Goal: Contribute content: Contribute content

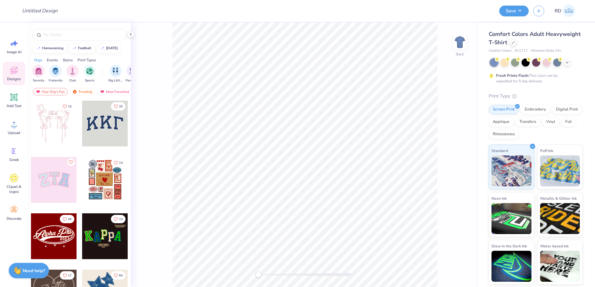
click at [509, 41] on div "Comfort Colors Adult Heavyweight T-Shirt" at bounding box center [536, 38] width 94 height 17
click at [514, 41] on div at bounding box center [513, 42] width 7 height 7
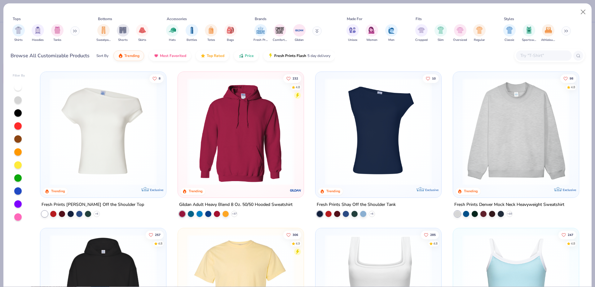
click at [539, 57] on input "text" at bounding box center [544, 55] width 48 height 7
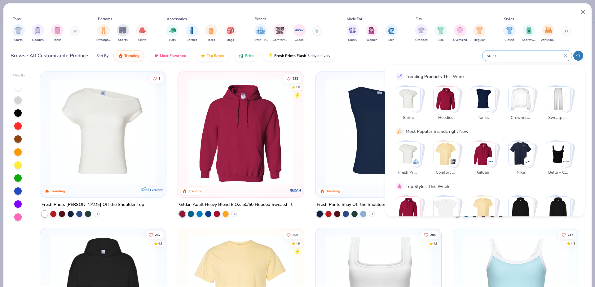
type input "soccer"
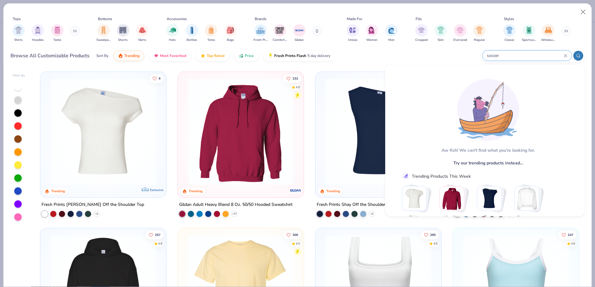
click at [566, 55] on icon at bounding box center [565, 55] width 3 height 3
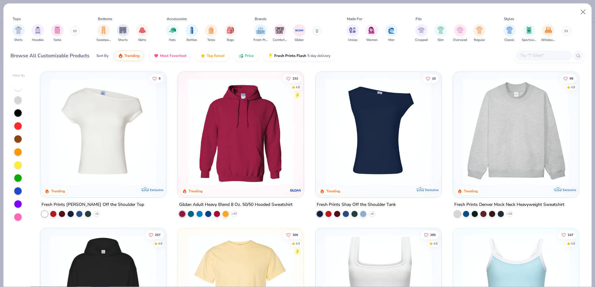
scroll to position [164, 0]
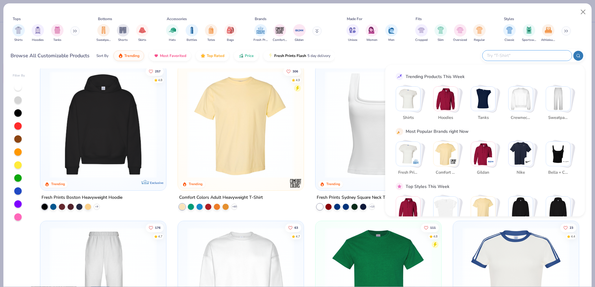
click at [75, 33] on button at bounding box center [74, 30] width 9 height 9
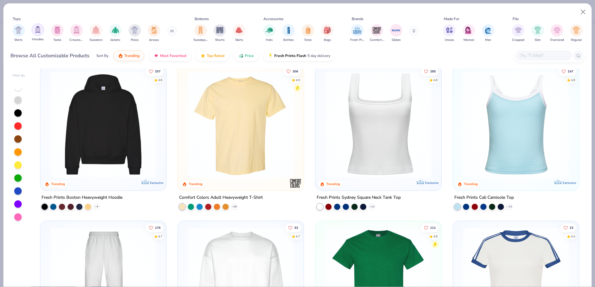
click at [38, 30] on img "filter for Hoodies" at bounding box center [37, 29] width 7 height 7
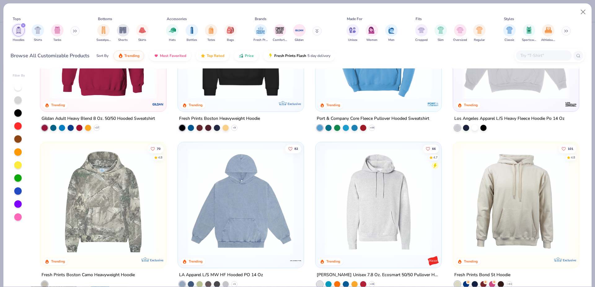
scroll to position [123, 0]
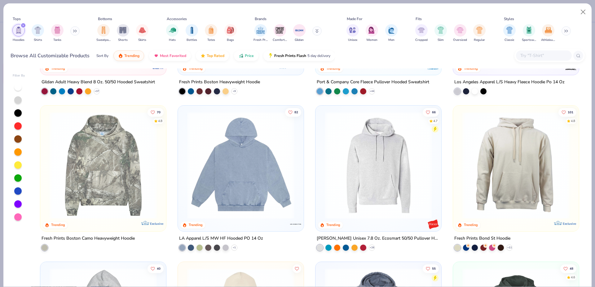
click at [271, 144] on img at bounding box center [241, 165] width 114 height 107
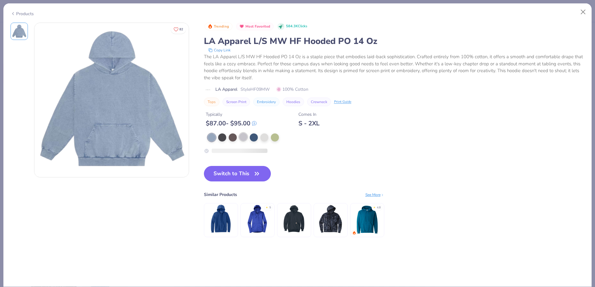
click at [242, 140] on div at bounding box center [243, 137] width 8 height 8
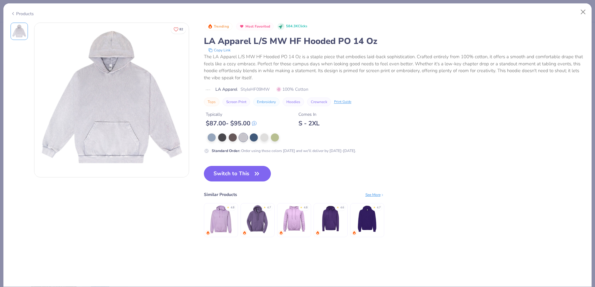
click at [239, 175] on button "Switch to This" at bounding box center [237, 174] width 67 height 16
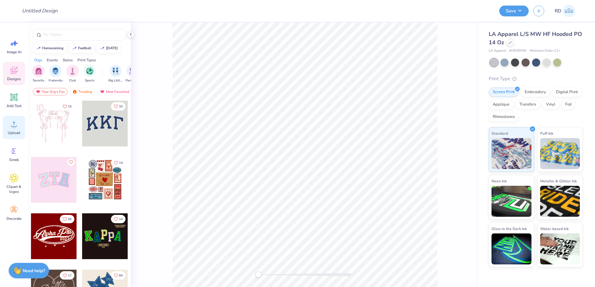
click at [10, 128] on icon at bounding box center [13, 124] width 9 height 9
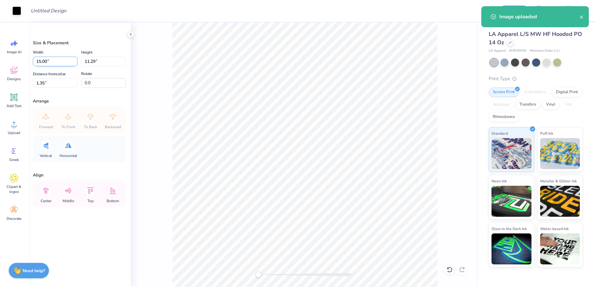
click at [57, 58] on input "15.00" at bounding box center [55, 62] width 45 height 10
type input "12.00"
type input "9.04"
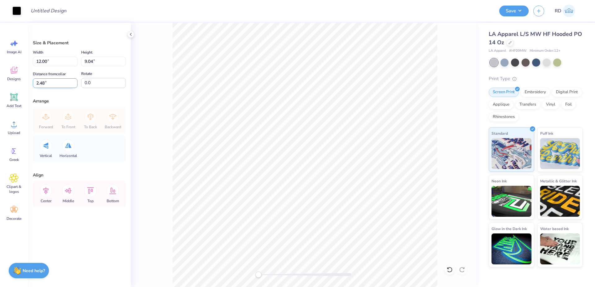
click at [62, 84] on input "2.48" at bounding box center [55, 83] width 45 height 10
type input "2"
click at [45, 190] on icon at bounding box center [46, 191] width 6 height 7
click at [270, 275] on div at bounding box center [305, 275] width 93 height 3
click at [15, 105] on span "Add Text" at bounding box center [14, 106] width 15 height 5
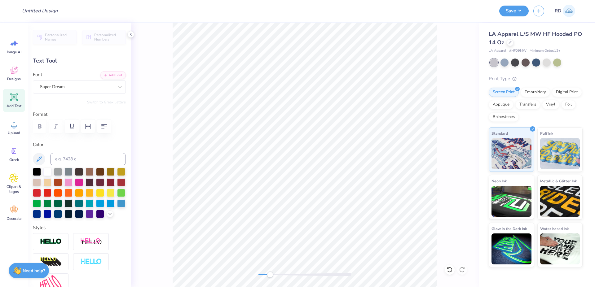
scroll to position [0, 2]
type textarea "MEN'S"
click at [104, 74] on icon "button" at bounding box center [106, 75] width 4 height 4
click at [286, 277] on div at bounding box center [305, 275] width 93 height 6
type input "10.45"
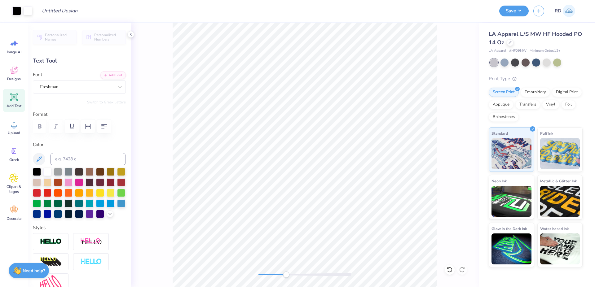
type input "2.65"
type input "4.50"
type input "9.47"
type input "2.40"
type input "4.46"
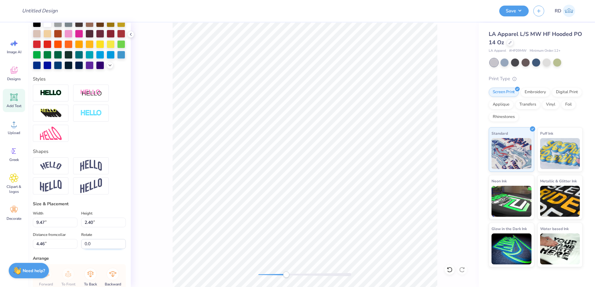
scroll to position [236, 0]
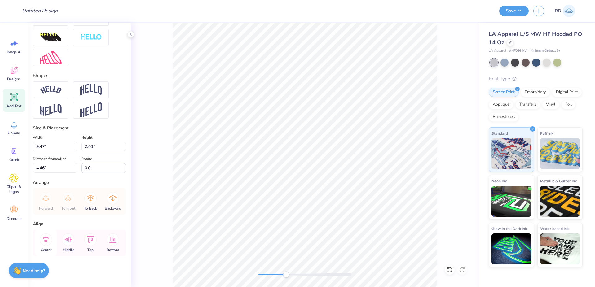
click at [44, 245] on icon at bounding box center [46, 240] width 12 height 12
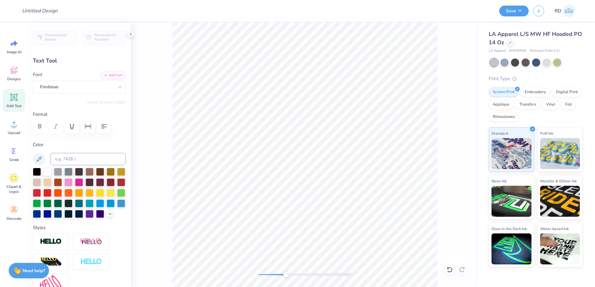
scroll to position [0, 1]
type textarea "MEN‘S"
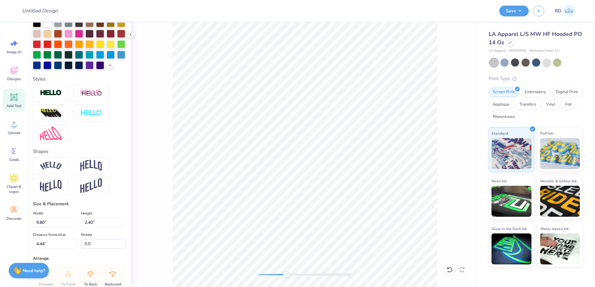
scroll to position [236, 0]
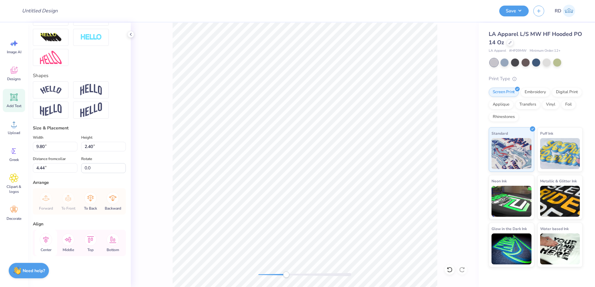
click at [46, 242] on icon at bounding box center [46, 240] width 12 height 12
click at [303, 171] on li "Duplicate" at bounding box center [308, 171] width 49 height 12
type input "4.44"
type input "9.84"
type input "2.41"
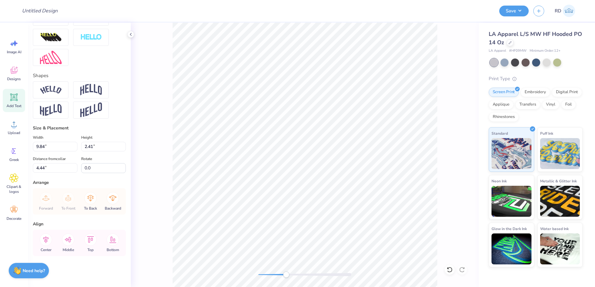
type input "9.87"
type input "2.42"
click at [52, 237] on div "Center" at bounding box center [46, 243] width 22 height 26
click at [363, 169] on li "Duplicate" at bounding box center [365, 171] width 49 height 12
type input "5.44"
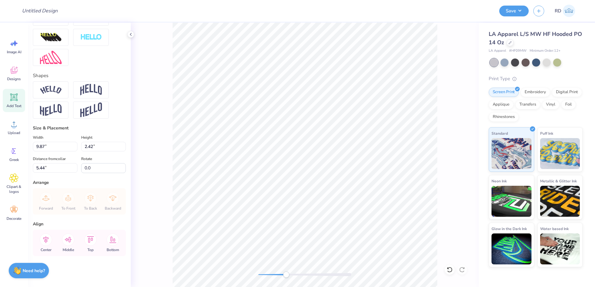
type textarea "SOCCER"
type input "4.44"
type input "12.01"
click at [44, 247] on div "Center" at bounding box center [46, 243] width 22 height 26
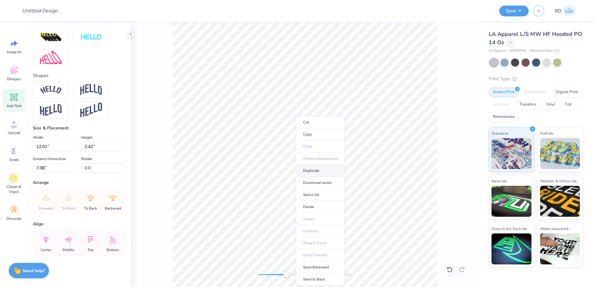
click at [313, 171] on li "Duplicate" at bounding box center [320, 171] width 49 height 12
type input "8.17"
type input "3.55"
type input "0.72"
type input "10.61"
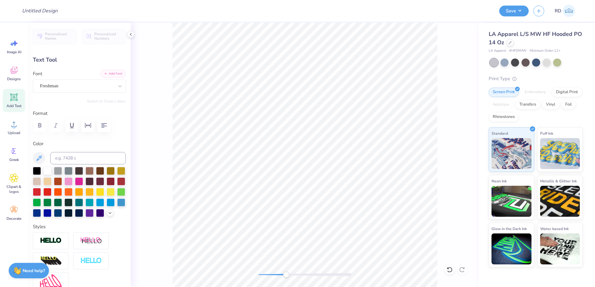
scroll to position [0, 0]
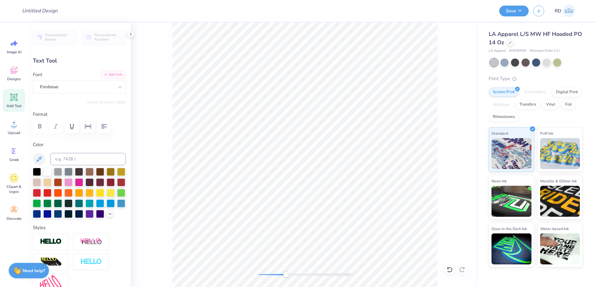
click at [106, 74] on button "Add Font" at bounding box center [112, 75] width 25 height 8
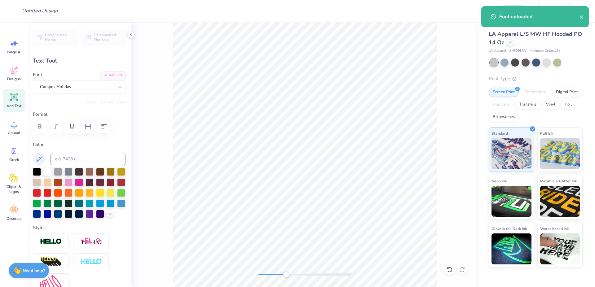
type textarea "2025"
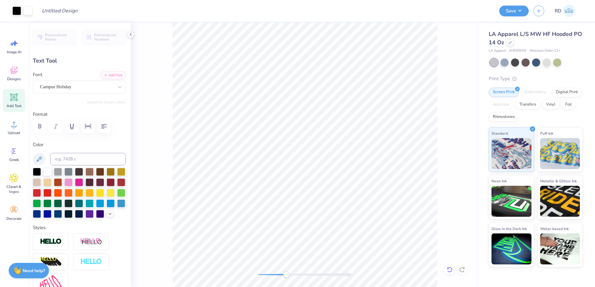
type input "1.58"
type input "0.61"
type input "10.98"
type input "2.62"
type input "1.02"
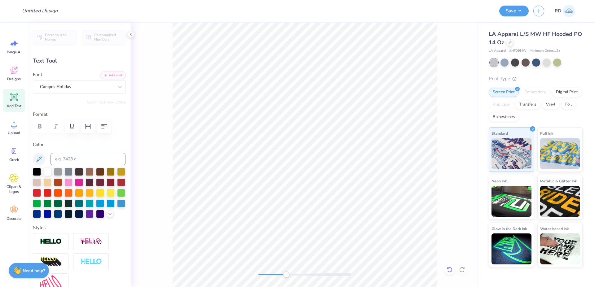
type input "10.04"
drag, startPoint x: 290, startPoint y: 277, endPoint x: 317, endPoint y: 277, distance: 26.7
click at [316, 277] on div at bounding box center [305, 275] width 93 height 6
drag, startPoint x: 305, startPoint y: 275, endPoint x: 290, endPoint y: 273, distance: 14.7
click at [287, 276] on div at bounding box center [305, 275] width 93 height 3
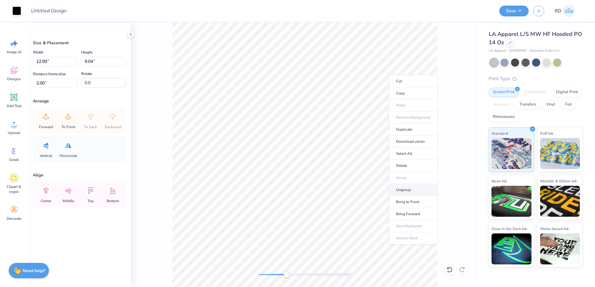
click at [409, 189] on li "Ungroup" at bounding box center [413, 190] width 49 height 12
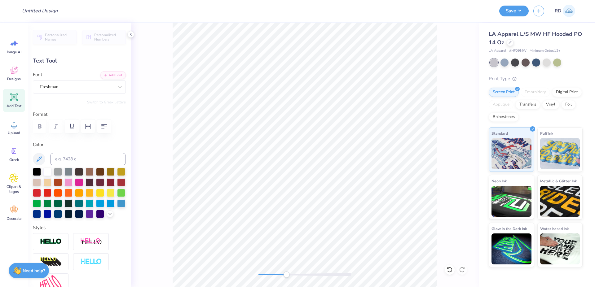
click at [37, 172] on div at bounding box center [37, 172] width 8 height 8
type input "12.01"
type input "7.17"
click at [34, 174] on div at bounding box center [37, 171] width 8 height 8
type input "2.62"
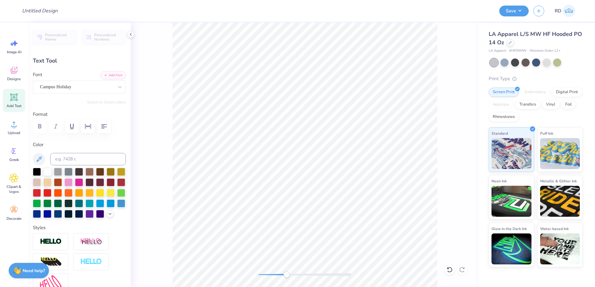
type input "1.02"
type input "10.02"
click at [38, 171] on div at bounding box center [37, 171] width 8 height 8
drag, startPoint x: 274, startPoint y: 275, endPoint x: 266, endPoint y: 275, distance: 7.8
click at [266, 275] on div at bounding box center [305, 275] width 93 height 3
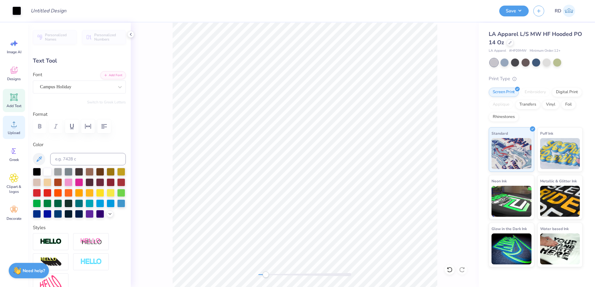
click at [16, 134] on span "Upload" at bounding box center [14, 133] width 12 height 5
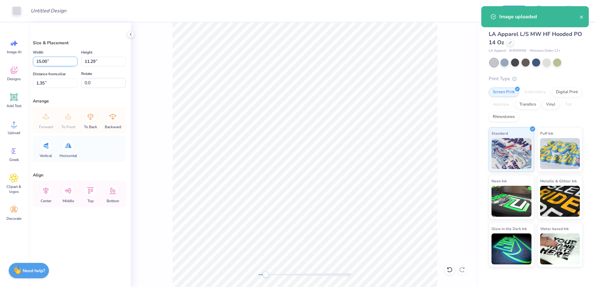
click at [42, 62] on input "15.00" at bounding box center [55, 62] width 45 height 10
type input "12.00"
type input "9.04"
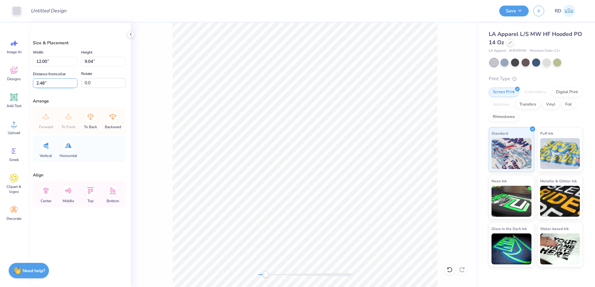
click at [50, 78] on input "2.48" at bounding box center [55, 83] width 45 height 10
type input "2"
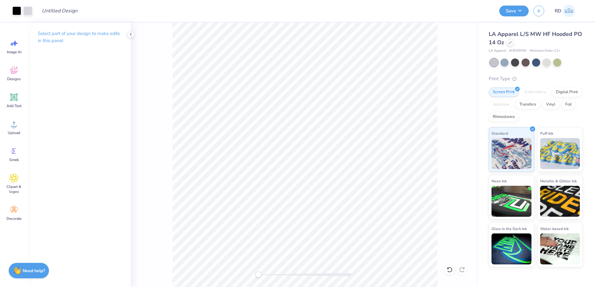
click at [253, 274] on div at bounding box center [305, 155] width 348 height 265
drag, startPoint x: 261, startPoint y: 276, endPoint x: 266, endPoint y: 277, distance: 4.5
click at [266, 277] on div "Accessibility label" at bounding box center [266, 275] width 6 height 6
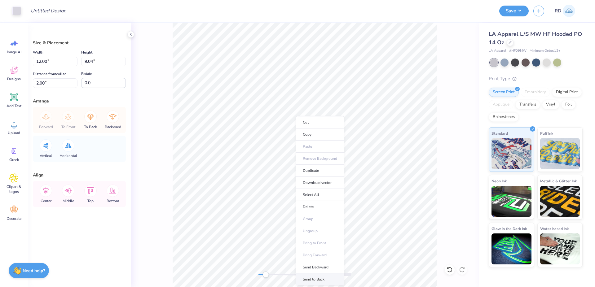
click at [326, 281] on li "Send to Back" at bounding box center [320, 280] width 49 height 12
click at [19, 12] on div at bounding box center [16, 10] width 9 height 9
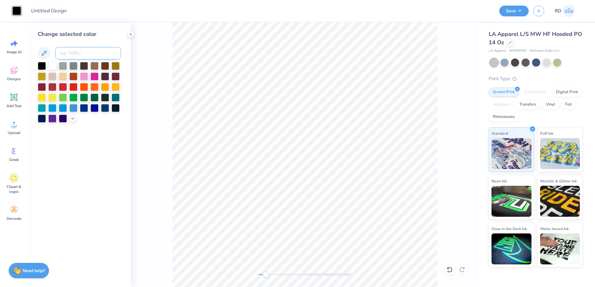
click at [76, 52] on input at bounding box center [88, 53] width 66 height 12
type input "cool gray 11"
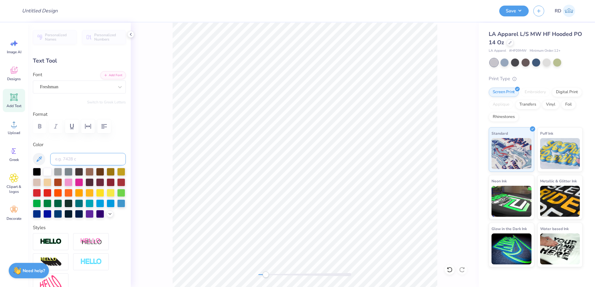
click at [70, 160] on input at bounding box center [88, 159] width 76 height 12
type input "cool gray 11"
click at [265, 279] on div at bounding box center [305, 155] width 348 height 265
type input "12.01"
type input "7.17"
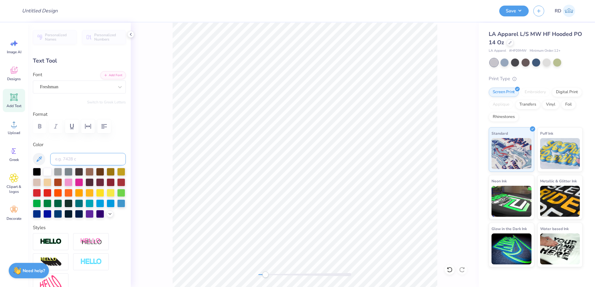
click at [78, 161] on input at bounding box center [88, 159] width 76 height 12
type input "cool gray 11"
type input "2.62"
type input "1.02"
type input "10.02"
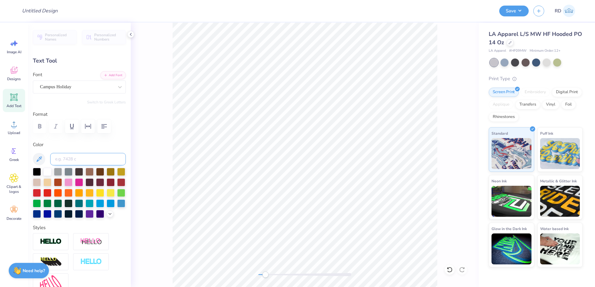
click at [84, 160] on input at bounding box center [88, 159] width 76 height 12
type input "cool gray 11"
click at [256, 277] on div at bounding box center [305, 155] width 348 height 265
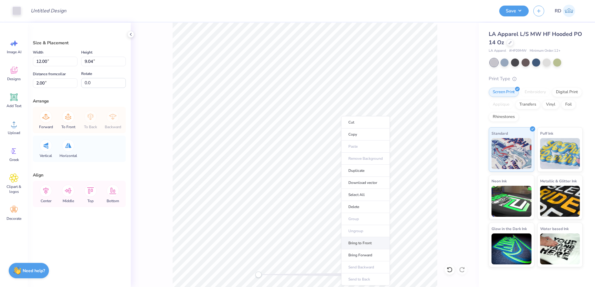
click at [379, 243] on li "Bring to Front" at bounding box center [365, 244] width 49 height 12
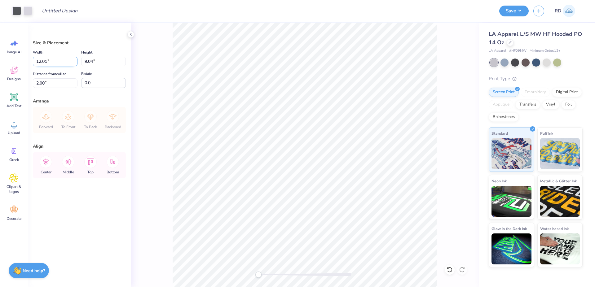
click at [61, 61] on input "12.01" at bounding box center [55, 62] width 45 height 10
type input "12.50"
type input "9.40"
click at [51, 81] on input "1.82" at bounding box center [55, 83] width 45 height 10
type input "2.00"
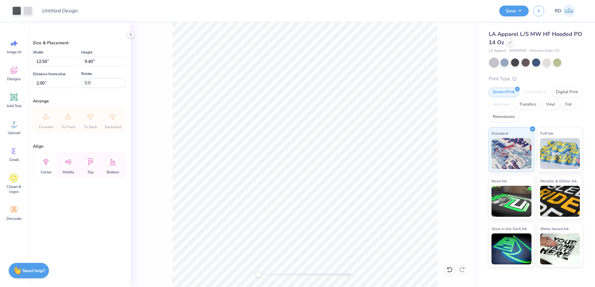
click at [45, 167] on icon at bounding box center [46, 162] width 12 height 12
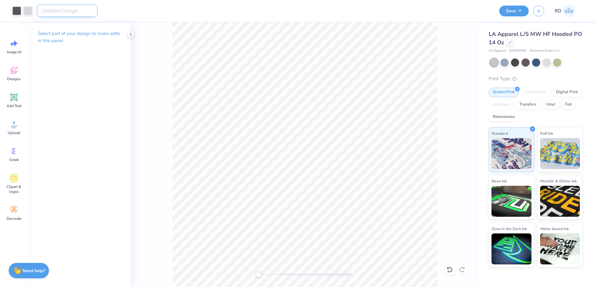
click at [65, 11] on input "Design Title" at bounding box center [67, 11] width 61 height 12
paste input "FPS240551"
type input "FPS240551"
click at [511, 10] on button "Save" at bounding box center [514, 10] width 29 height 11
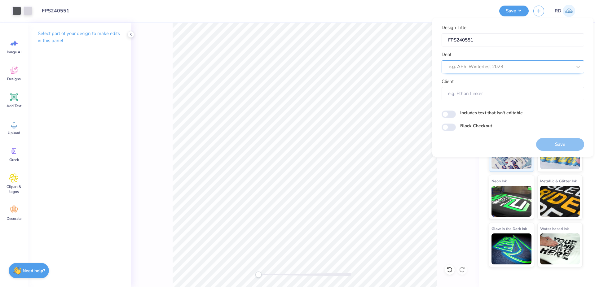
click at [488, 66] on div at bounding box center [510, 67] width 123 height 8
click at [491, 81] on div "Design Tool Gallery" at bounding box center [513, 83] width 138 height 10
type input "gallery"
type input "Design Tool Gallery User"
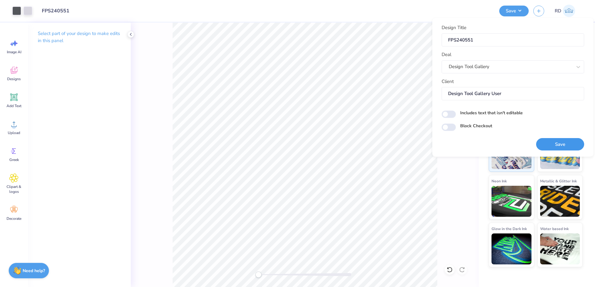
click at [560, 145] on button "Save" at bounding box center [561, 144] width 48 height 13
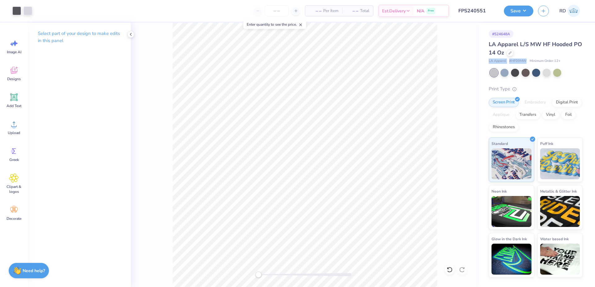
drag, startPoint x: 488, startPoint y: 59, endPoint x: 526, endPoint y: 61, distance: 38.6
click at [526, 61] on div "# 524648A LA Apparel L/S MW HF Hooded PO 14 Oz LA Apparel # HF09MW Minimum Orde…" at bounding box center [537, 150] width 116 height 255
copy div "LA Apparel # HF09MW"
